Goal: Transaction & Acquisition: Purchase product/service

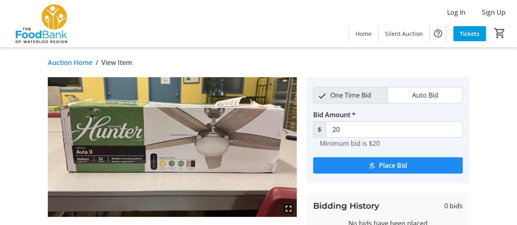
click at [78, 63] on link "Auction Home" at bounding box center [70, 63] width 45 height 10
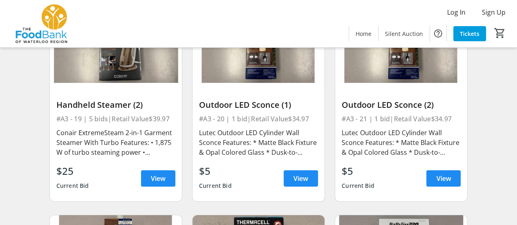
scroll to position [1361, 0]
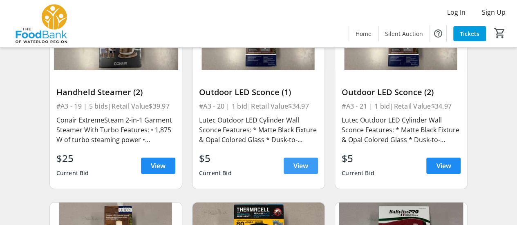
click at [309, 164] on span at bounding box center [300, 166] width 34 height 20
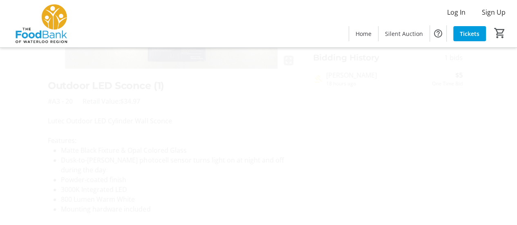
scroll to position [163, 0]
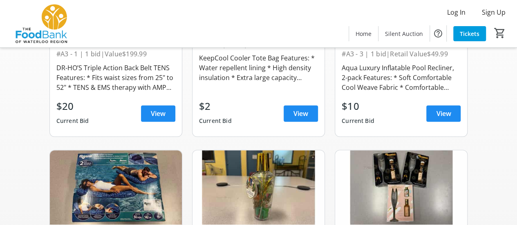
scroll to position [1361, 0]
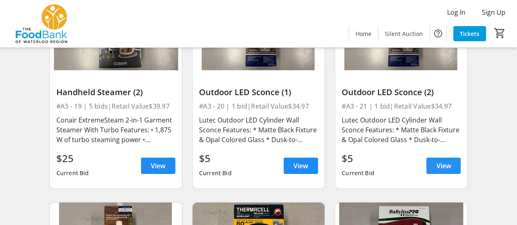
click at [455, 162] on span at bounding box center [443, 166] width 34 height 20
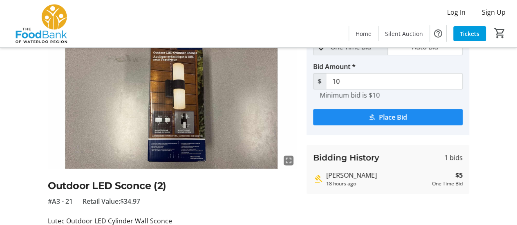
scroll to position [60, 0]
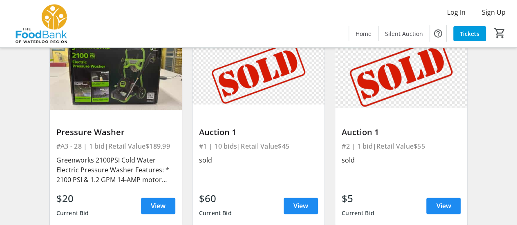
scroll to position [1960, 0]
